Goal: Find specific page/section: Find specific page/section

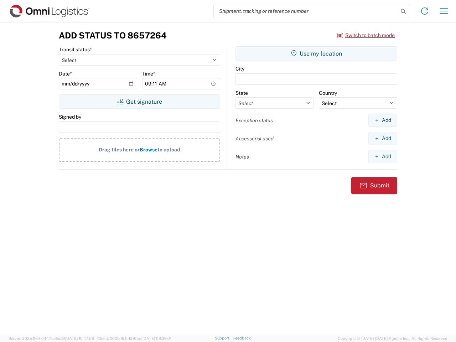
click at [306, 11] on input "search" at bounding box center [306, 11] width 184 height 14
click at [403, 11] on icon at bounding box center [403, 11] width 10 height 10
click at [424, 11] on icon at bounding box center [424, 10] width 11 height 11
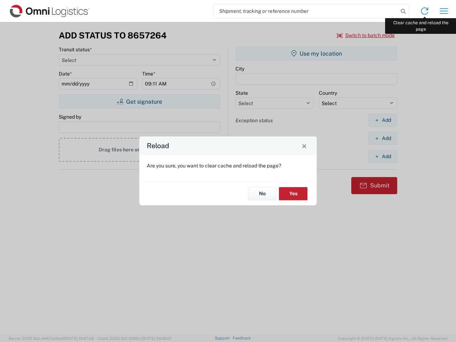
click at [444, 11] on div "Reload Are you sure, you want to clear cache and reload the page? No Yes" at bounding box center [228, 171] width 456 height 342
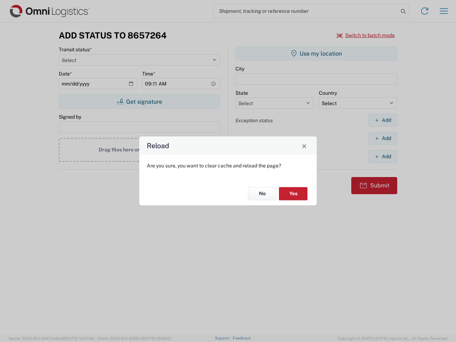
click at [366, 35] on div "Reload Are you sure, you want to clear cache and reload the page? No Yes" at bounding box center [228, 171] width 456 height 342
click at [139, 101] on div "Reload Are you sure, you want to clear cache and reload the page? No Yes" at bounding box center [228, 171] width 456 height 342
click at [316, 53] on div "Reload Are you sure, you want to clear cache and reload the page? No Yes" at bounding box center [228, 171] width 456 height 342
click at [382, 120] on div "Reload Are you sure, you want to clear cache and reload the page? No Yes" at bounding box center [228, 171] width 456 height 342
click at [382, 138] on div "Reload Are you sure, you want to clear cache and reload the page? No Yes" at bounding box center [228, 171] width 456 height 342
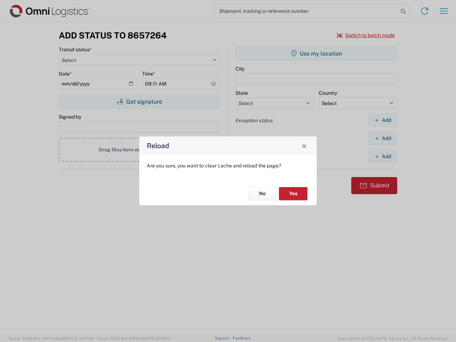
click at [382, 156] on div "Reload Are you sure, you want to clear cache and reload the page? No Yes" at bounding box center [228, 171] width 456 height 342
